Goal: Task Accomplishment & Management: Manage account settings

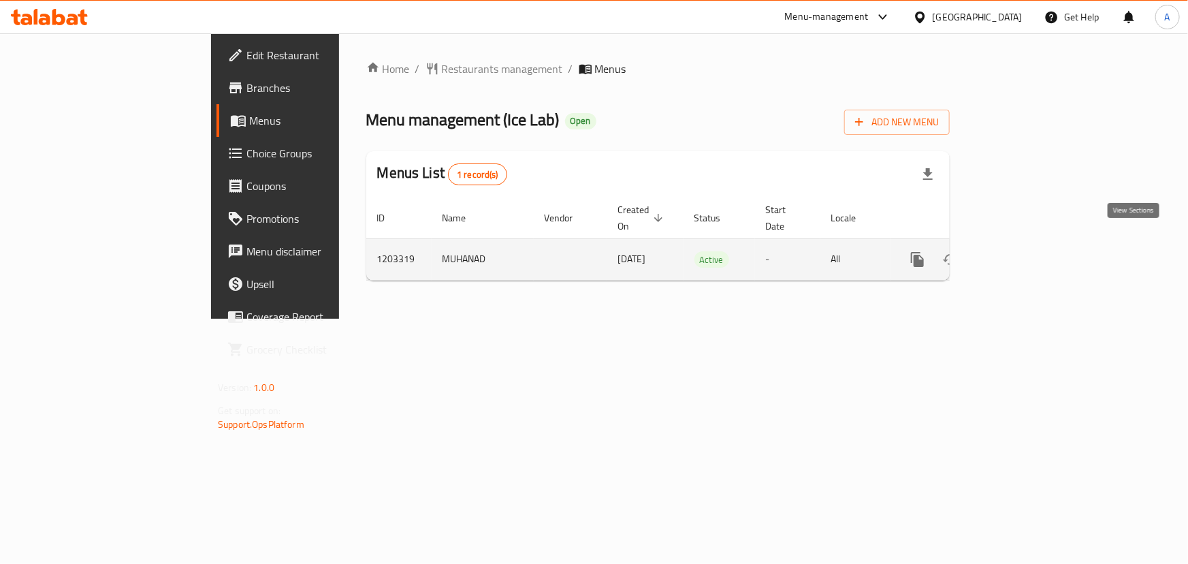
click at [1024, 251] on icon "enhanced table" at bounding box center [1016, 259] width 16 height 16
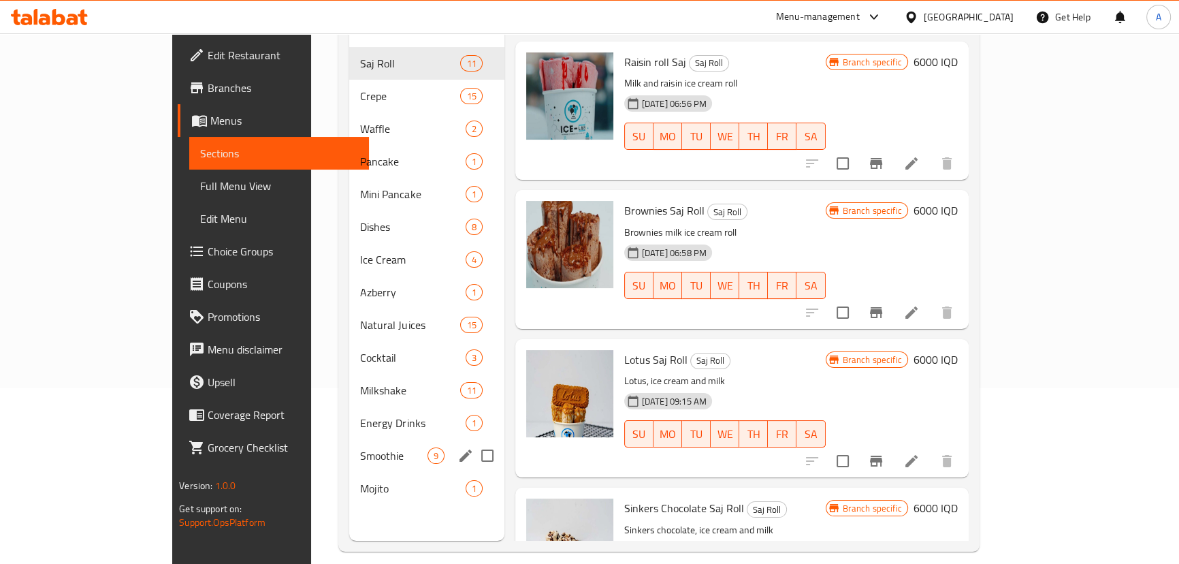
scroll to position [191, 0]
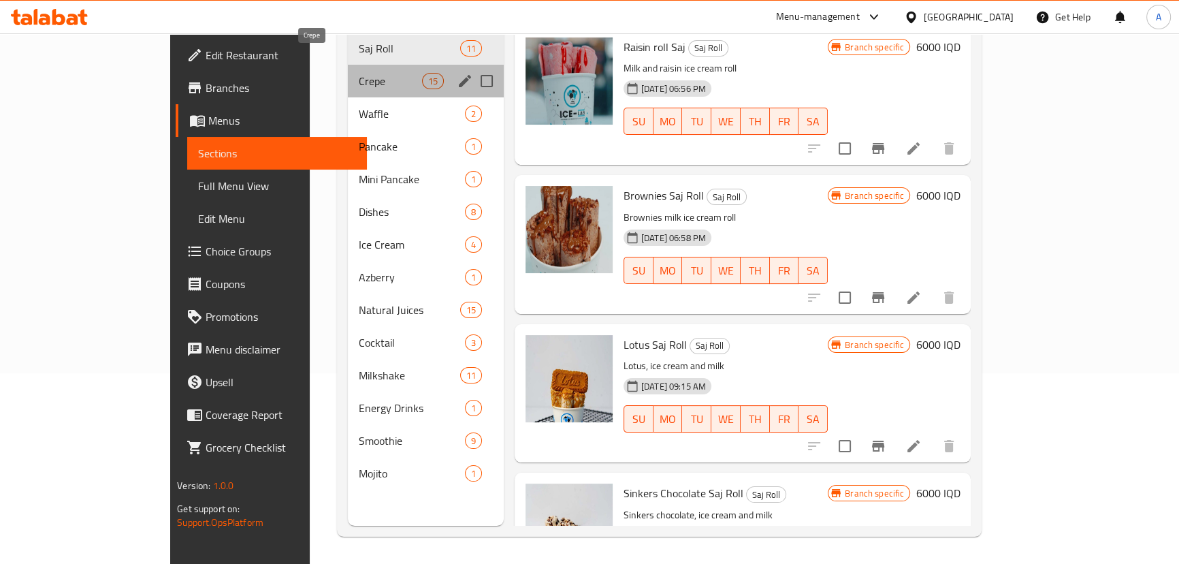
click at [359, 73] on span "Crepe" at bounding box center [390, 81] width 63 height 16
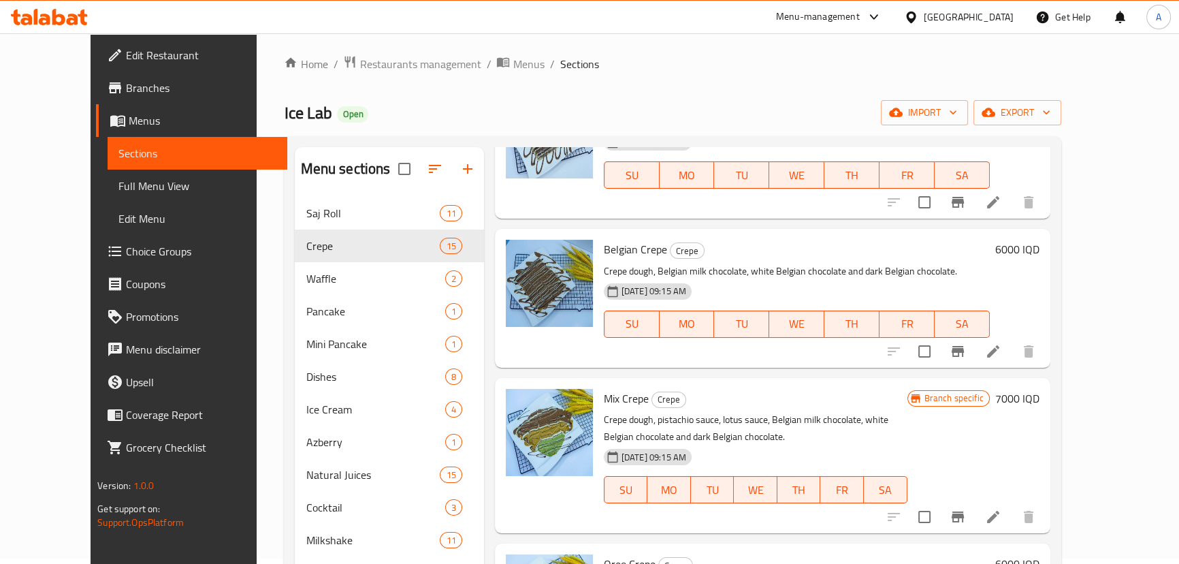
scroll to position [433, 0]
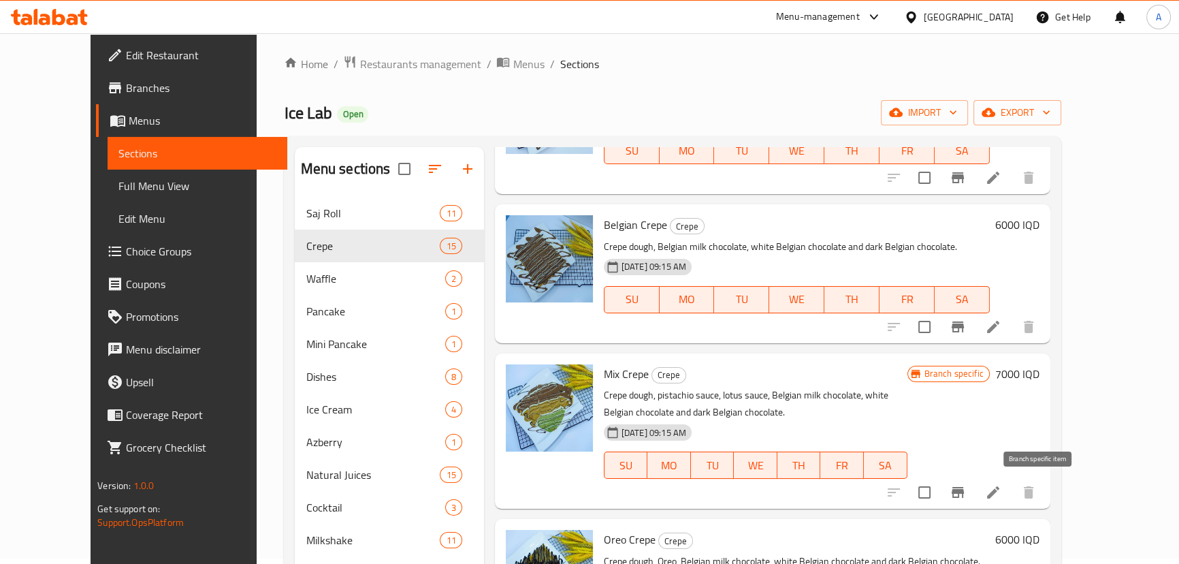
click at [966, 484] on icon "Branch-specific-item" at bounding box center [958, 492] width 16 height 16
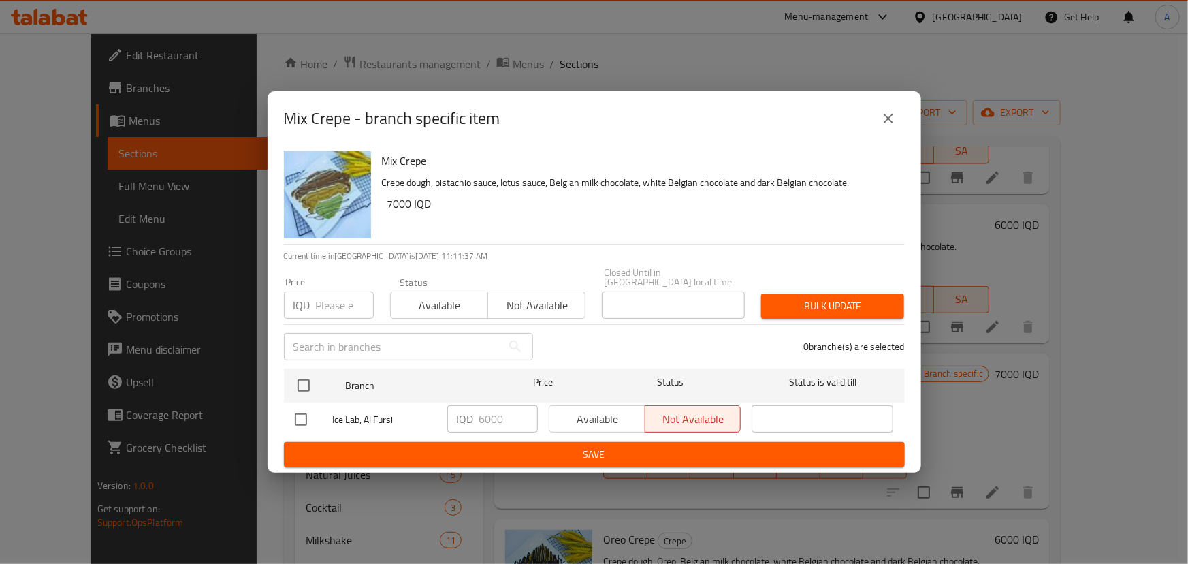
click at [293, 414] on input "checkbox" at bounding box center [301, 419] width 29 height 29
checkbox input "true"
drag, startPoint x: 482, startPoint y: 415, endPoint x: 472, endPoint y: 421, distance: 11.6
click at [472, 421] on div "IQD 6000 ​" at bounding box center [492, 418] width 91 height 27
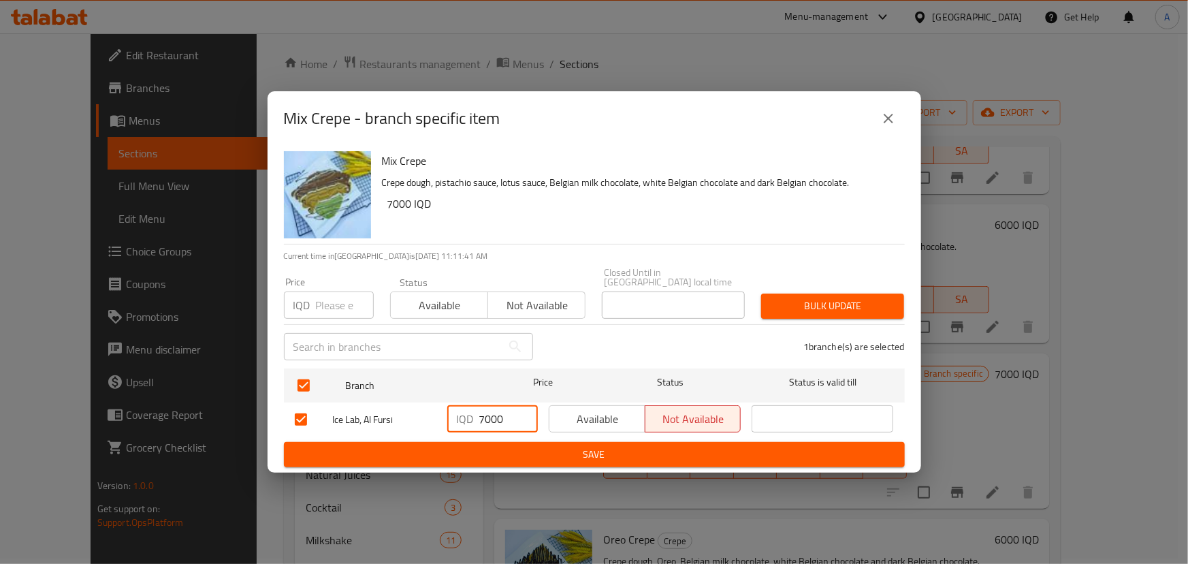
type input "7000"
drag, startPoint x: 594, startPoint y: 424, endPoint x: 605, endPoint y: 449, distance: 27.5
click at [594, 426] on button "Available" at bounding box center [597, 418] width 97 height 27
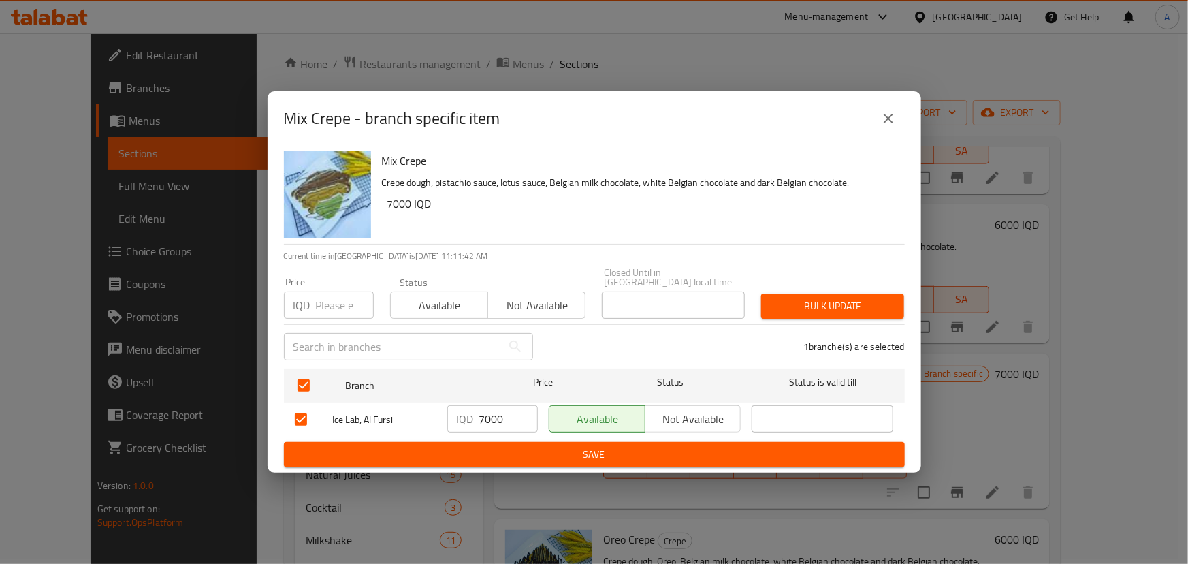
click at [607, 449] on span "Save" at bounding box center [594, 454] width 599 height 17
